Goal: Task Accomplishment & Management: Manage account settings

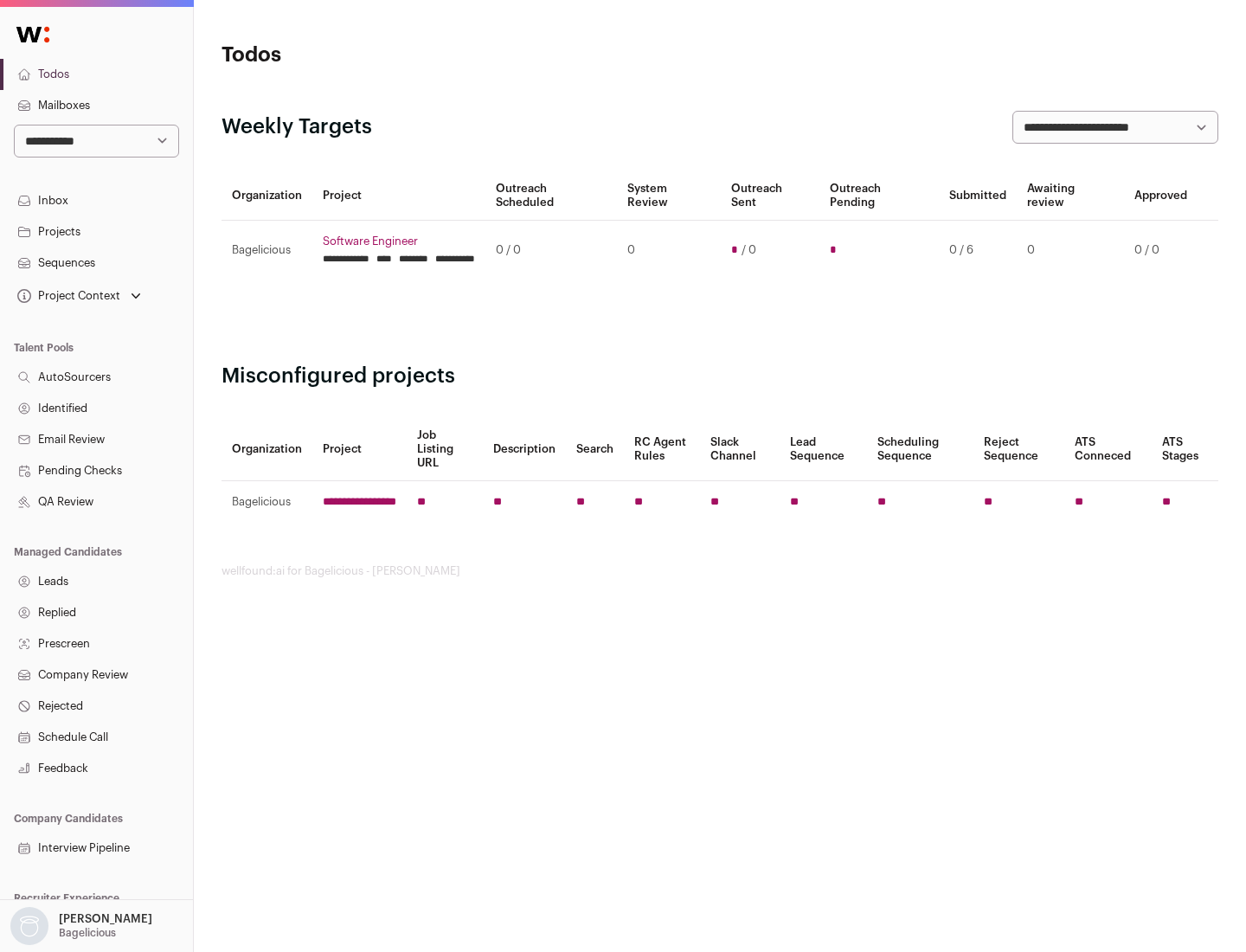
click at [96, 231] on link "Projects" at bounding box center [96, 231] width 193 height 31
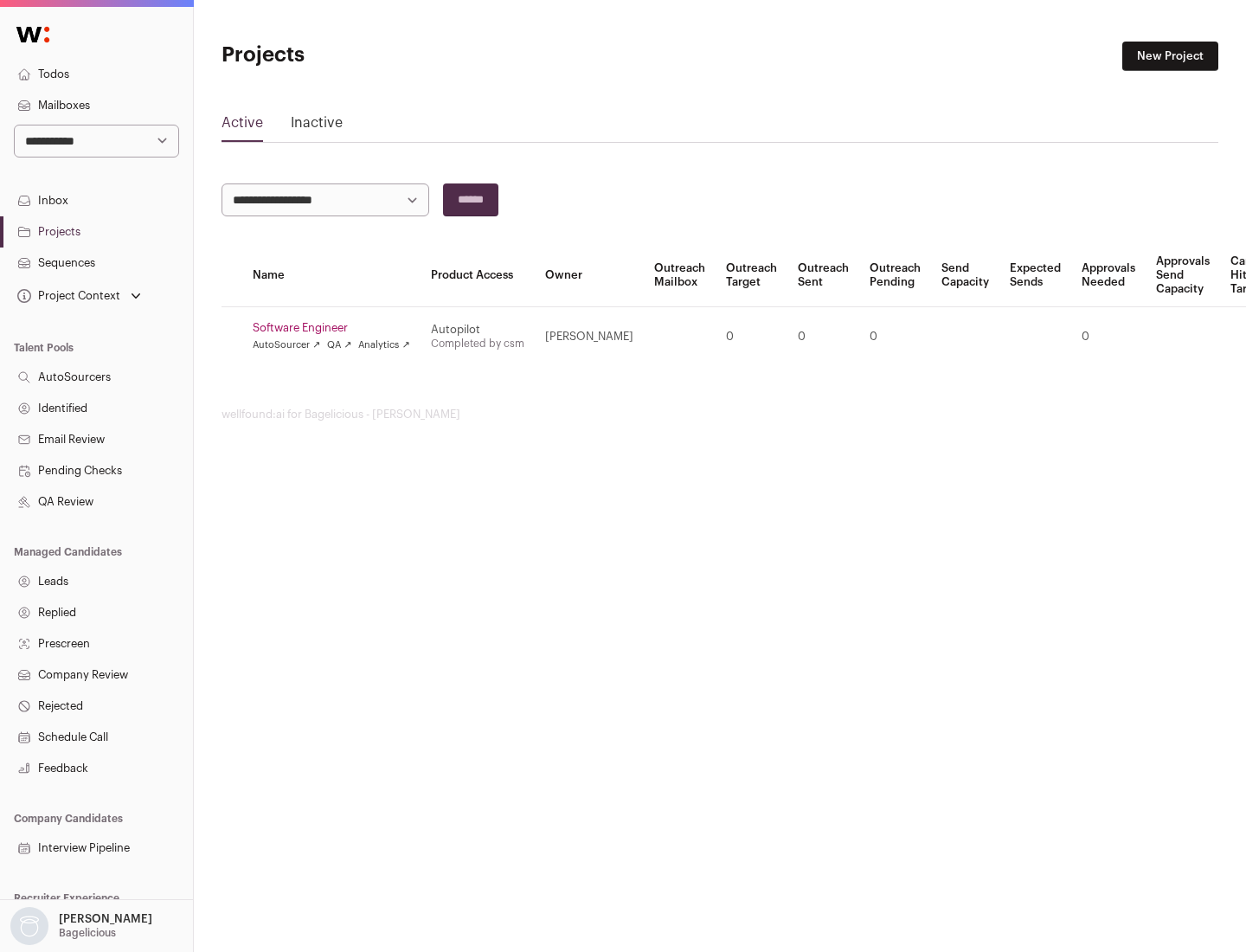
click at [337, 327] on link "Software Engineer" at bounding box center [331, 327] width 158 height 14
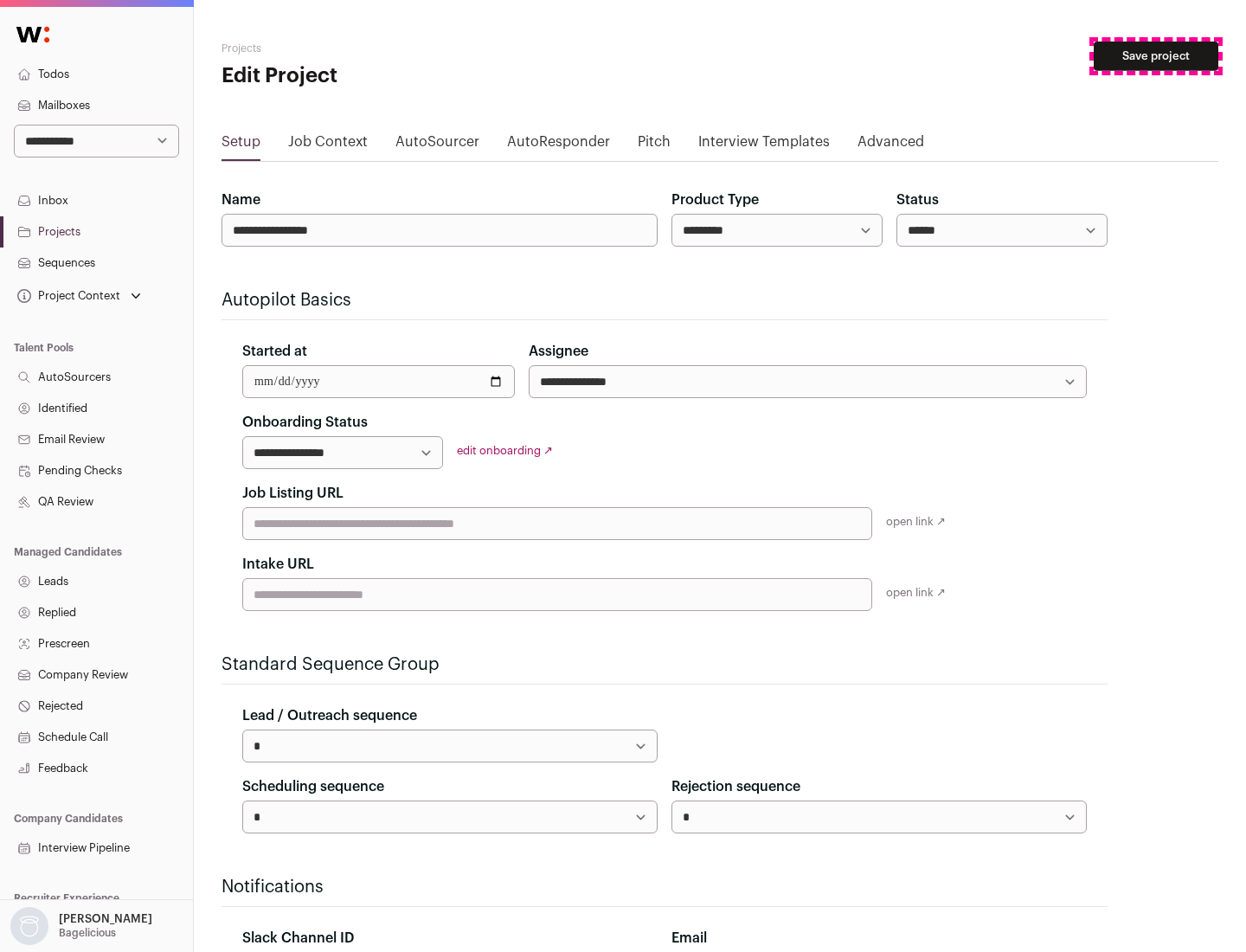
click at [1156, 57] on button "Save project" at bounding box center [1156, 56] width 125 height 29
